Goal: Navigation & Orientation: Go to known website

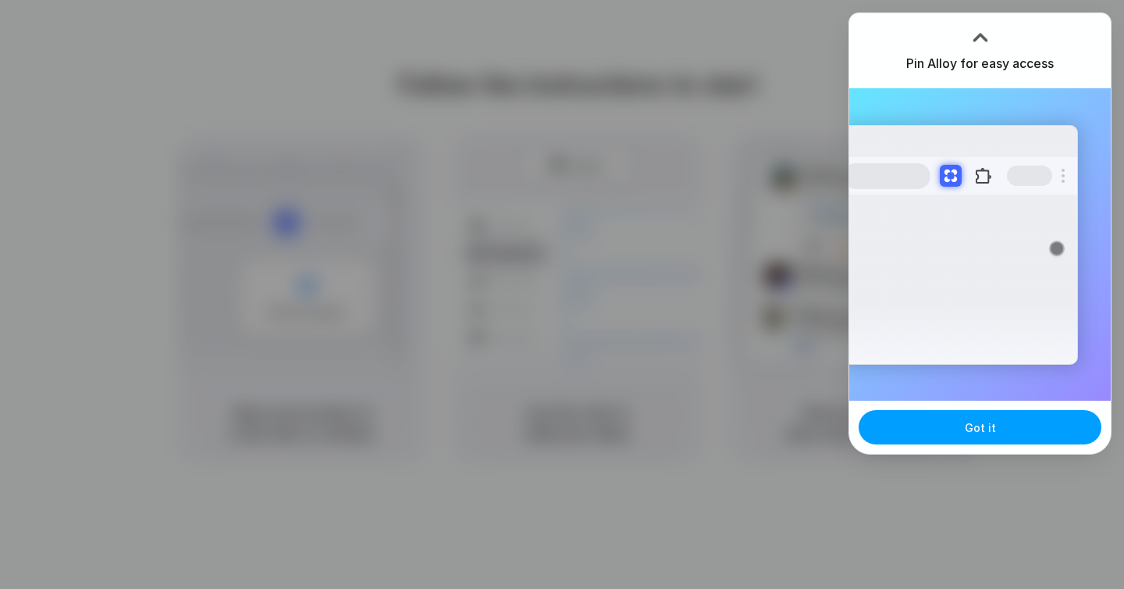
click at [968, 431] on span "Got it" at bounding box center [980, 427] width 31 height 16
